Goal: Transaction & Acquisition: Purchase product/service

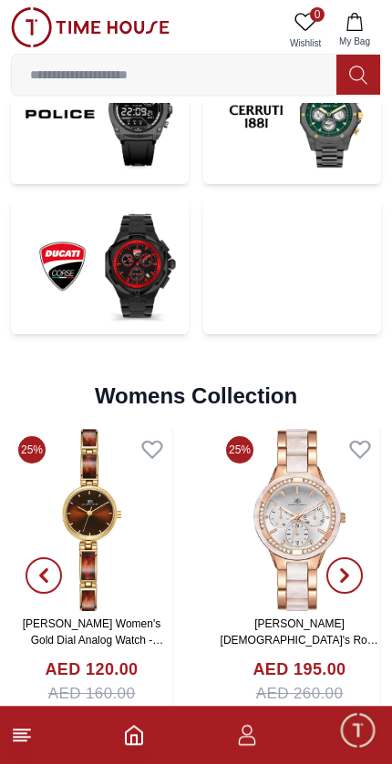
scroll to position [3900, 0]
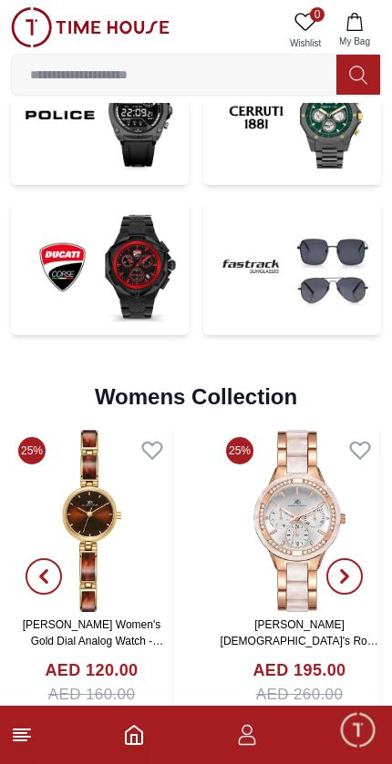
click at [361, 83] on icon at bounding box center [358, 75] width 18 height 21
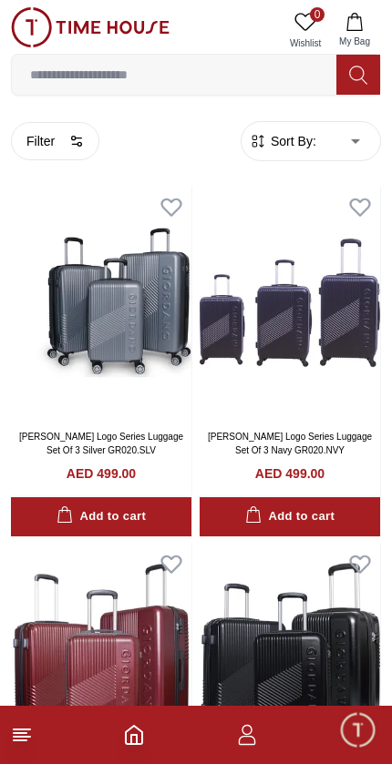
click at [219, 74] on input at bounding box center [174, 74] width 324 height 36
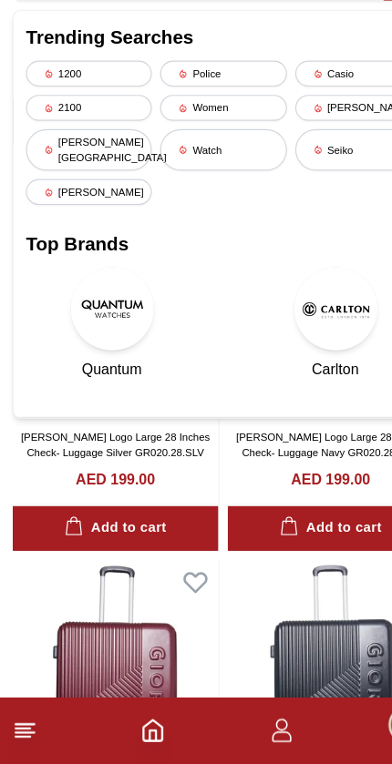
scroll to position [674, 0]
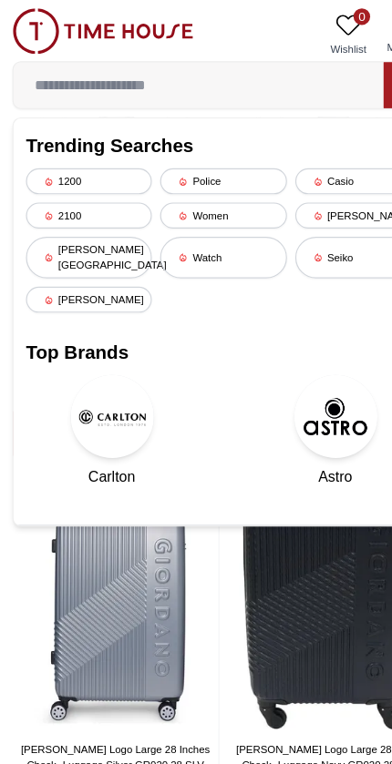
click at [226, 78] on input at bounding box center [174, 74] width 324 height 36
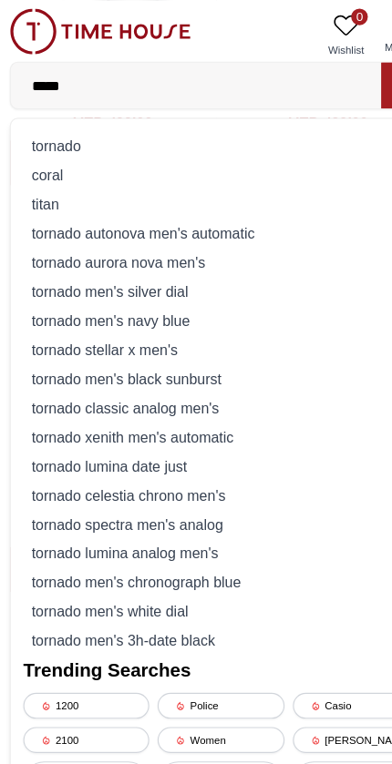
type input "*****"
click at [148, 137] on div "tornado" at bounding box center [196, 127] width 346 height 25
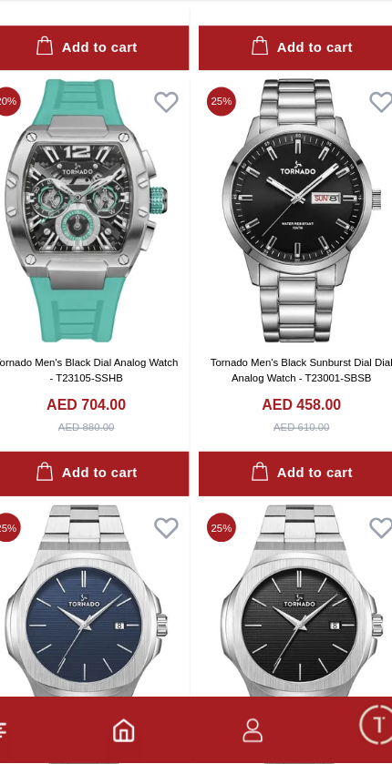
scroll to position [10049, 0]
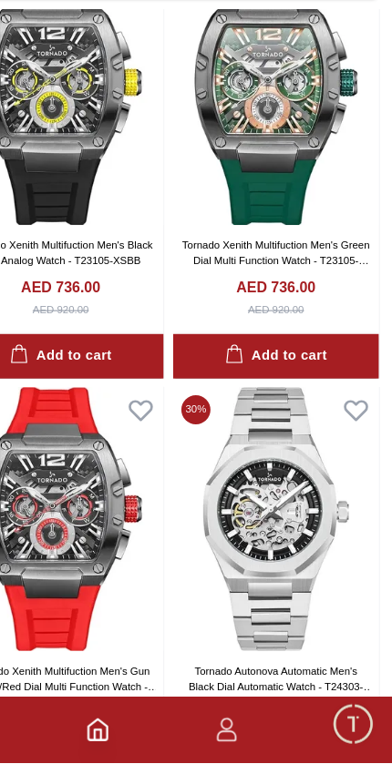
scroll to position [18089, 0]
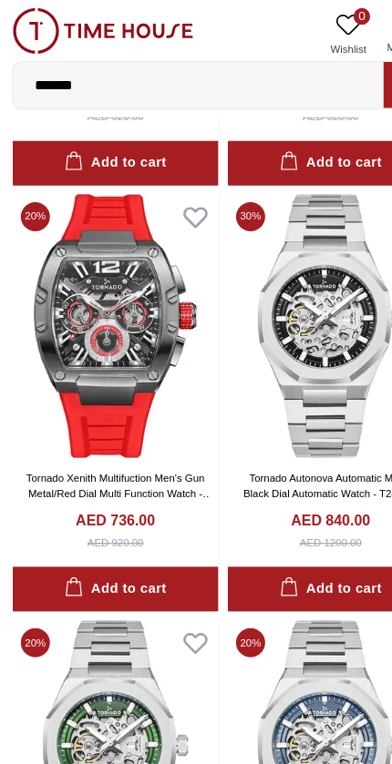
scroll to position [18261, 0]
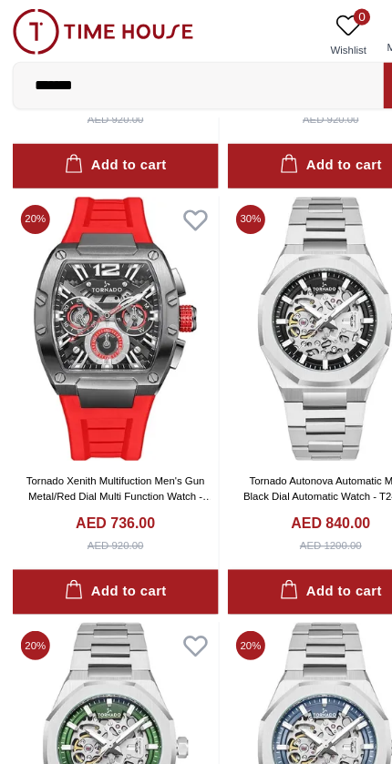
click at [96, 298] on img at bounding box center [101, 288] width 180 height 232
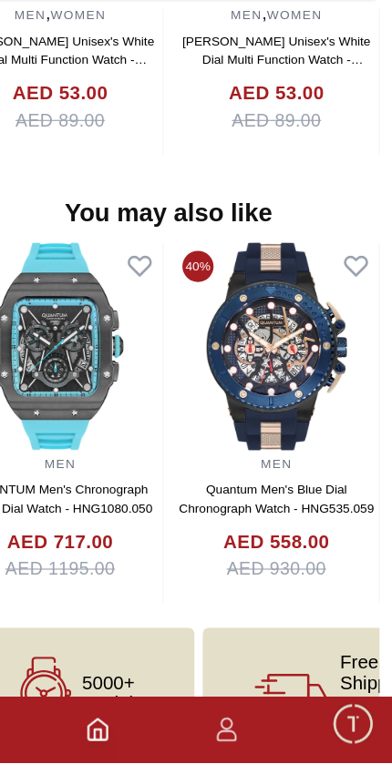
scroll to position [1850, 0]
